Goal: Communication & Community: Participate in discussion

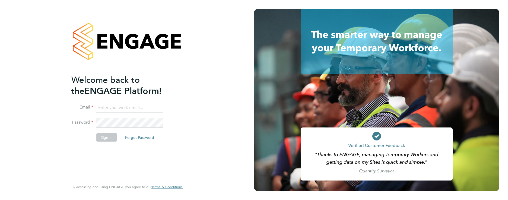
type input "[PERSON_NAME][EMAIL_ADDRESS][DOMAIN_NAME]"
click at [106, 138] on button "Sign In" at bounding box center [106, 137] width 21 height 9
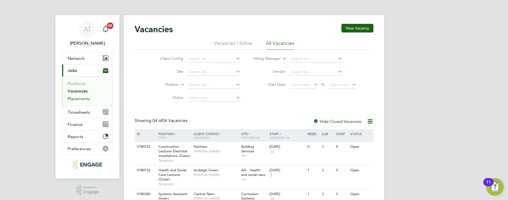
click at [79, 100] on link "Placements" at bounding box center [79, 98] width 23 height 5
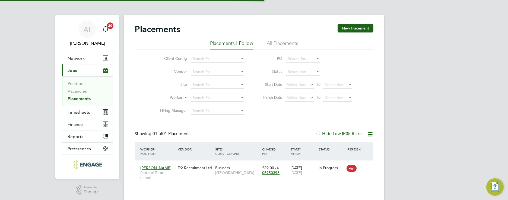
scroll to position [5, 25]
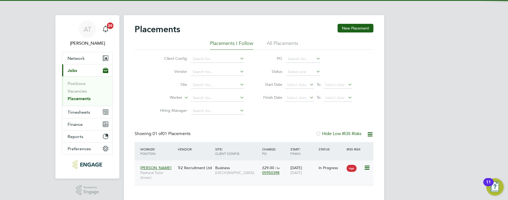
click at [199, 170] on div "Tr2 Recruitment Ltd" at bounding box center [194, 168] width 37 height 10
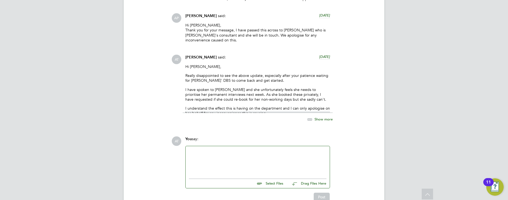
click at [223, 150] on div at bounding box center [258, 161] width 138 height 23
click at [237, 150] on div "Hi Emma," at bounding box center [258, 161] width 138 height 23
click at [279, 150] on div "Hi Emma, Is there any update on the above?" at bounding box center [258, 161] width 138 height 23
click at [293, 150] on div "Hi Emma, Is there any update on the above? Happy to su" at bounding box center [258, 161] width 138 height 23
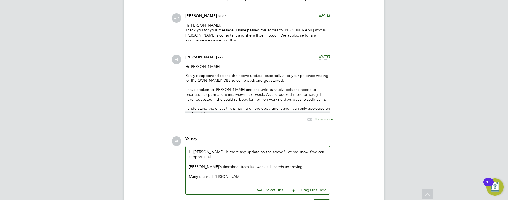
click at [284, 165] on div "Liz's timesheet from last week still needs approving." at bounding box center [258, 167] width 138 height 5
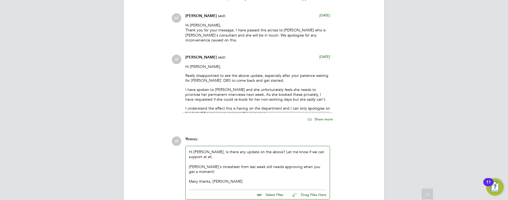
click at [189, 165] on div "Liz's timesheet from last week still needs approving when you get a moment!" at bounding box center [258, 170] width 138 height 10
click at [239, 150] on div "Hi Emma, Is there any update on the above? Let me know if we can support at all…" at bounding box center [258, 167] width 138 height 34
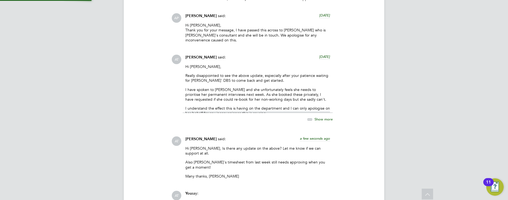
scroll to position [3442, 0]
